Goal: Information Seeking & Learning: Find specific fact

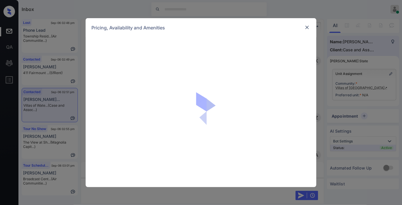
scroll to position [384, 0]
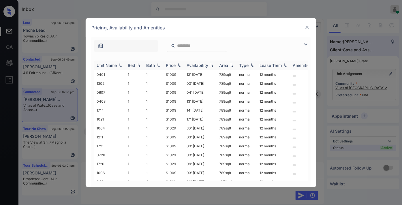
click at [180, 66] on img at bounding box center [179, 65] width 6 height 4
click at [305, 44] on img at bounding box center [305, 44] width 7 height 7
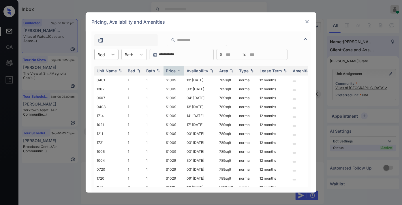
click at [113, 56] on icon at bounding box center [113, 55] width 6 height 6
click at [111, 66] on div "1" at bounding box center [106, 68] width 24 height 10
drag, startPoint x: 183, startPoint y: 79, endPoint x: 162, endPoint y: 80, distance: 20.5
click at [162, 80] on tr "0401 1 1 $1009 13' [DATE] 789 sqft normal 12 months" at bounding box center [244, 80] width 301 height 9
copy tr "$1009"
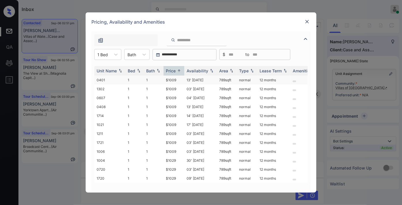
click at [186, 82] on td "13' [DATE]" at bounding box center [200, 80] width 33 height 9
click at [187, 82] on td "13' [DATE]" at bounding box center [200, 80] width 33 height 9
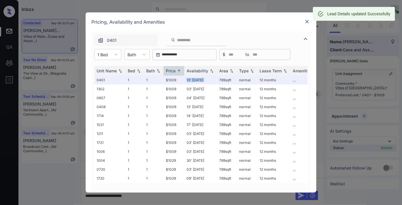
click at [305, 22] on img at bounding box center [307, 22] width 6 height 6
